Goal: Check status

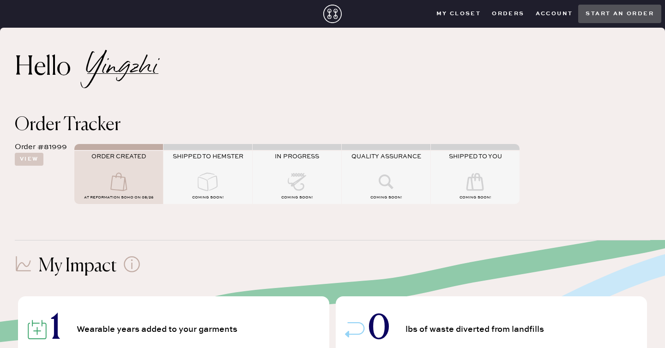
click at [106, 182] on icon at bounding box center [118, 182] width 37 height 18
click at [39, 163] on button "View" at bounding box center [29, 159] width 29 height 13
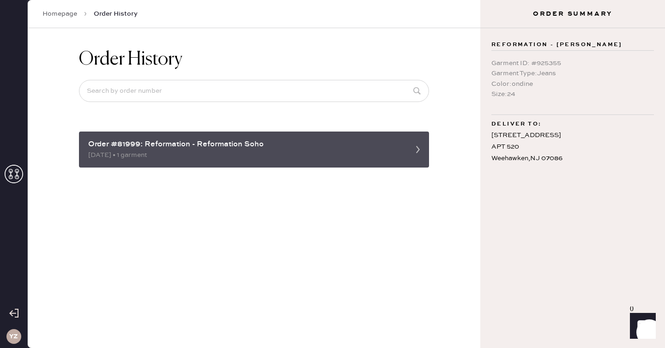
click at [141, 152] on div "[DATE] • 1 garment" at bounding box center [245, 155] width 315 height 10
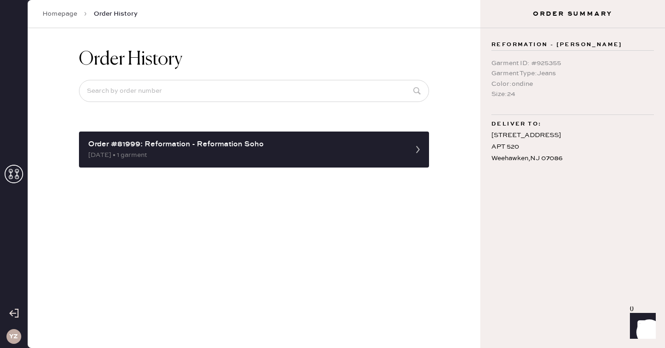
click at [13, 180] on icon at bounding box center [14, 174] width 18 height 18
